Goal: Download file/media

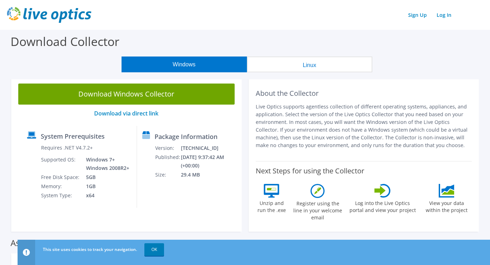
click at [317, 68] on button "Linux" at bounding box center [309, 65] width 125 height 16
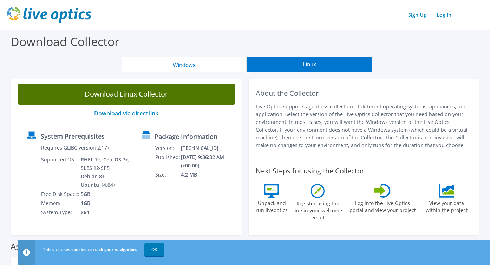
click at [125, 96] on link "Download Linux Collector" at bounding box center [126, 94] width 216 height 21
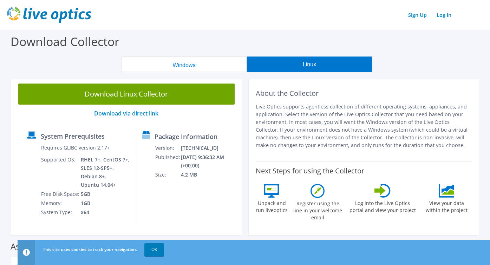
scroll to position [70, 0]
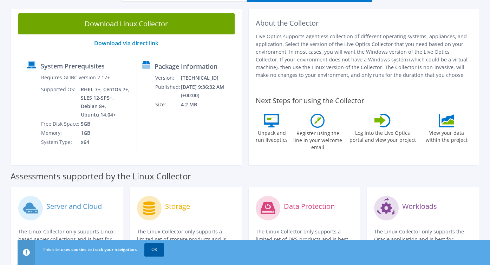
drag, startPoint x: 149, startPoint y: 251, endPoint x: 164, endPoint y: 250, distance: 14.4
click at [149, 251] on link "OK" at bounding box center [154, 249] width 20 height 13
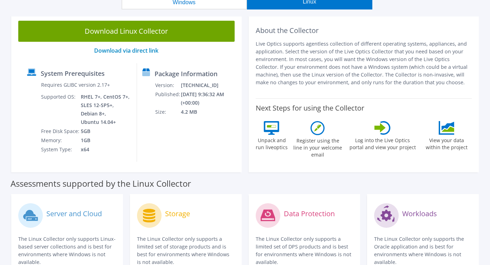
scroll to position [0, 0]
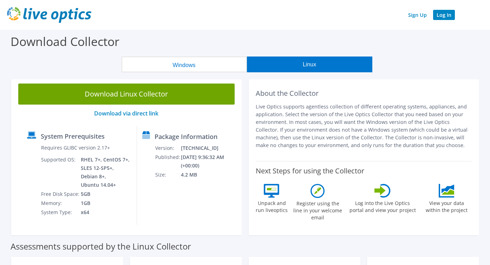
click at [442, 16] on link "Log In" at bounding box center [444, 15] width 22 height 10
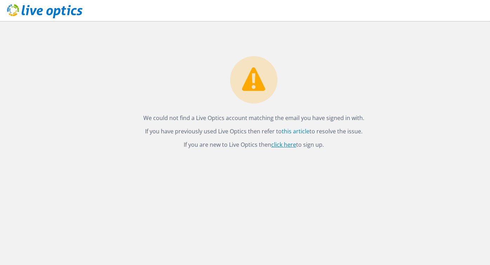
click at [283, 145] on link "click here" at bounding box center [283, 145] width 25 height 8
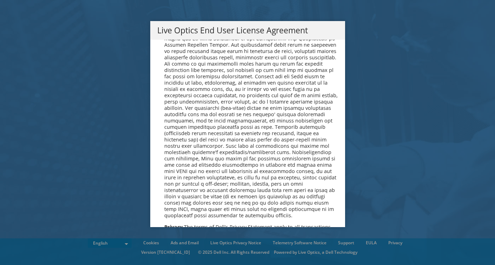
scroll to position [2657, 0]
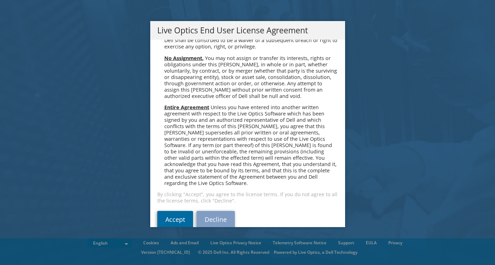
click at [168, 211] on link "Accept" at bounding box center [175, 219] width 36 height 17
